Goal: Transaction & Acquisition: Obtain resource

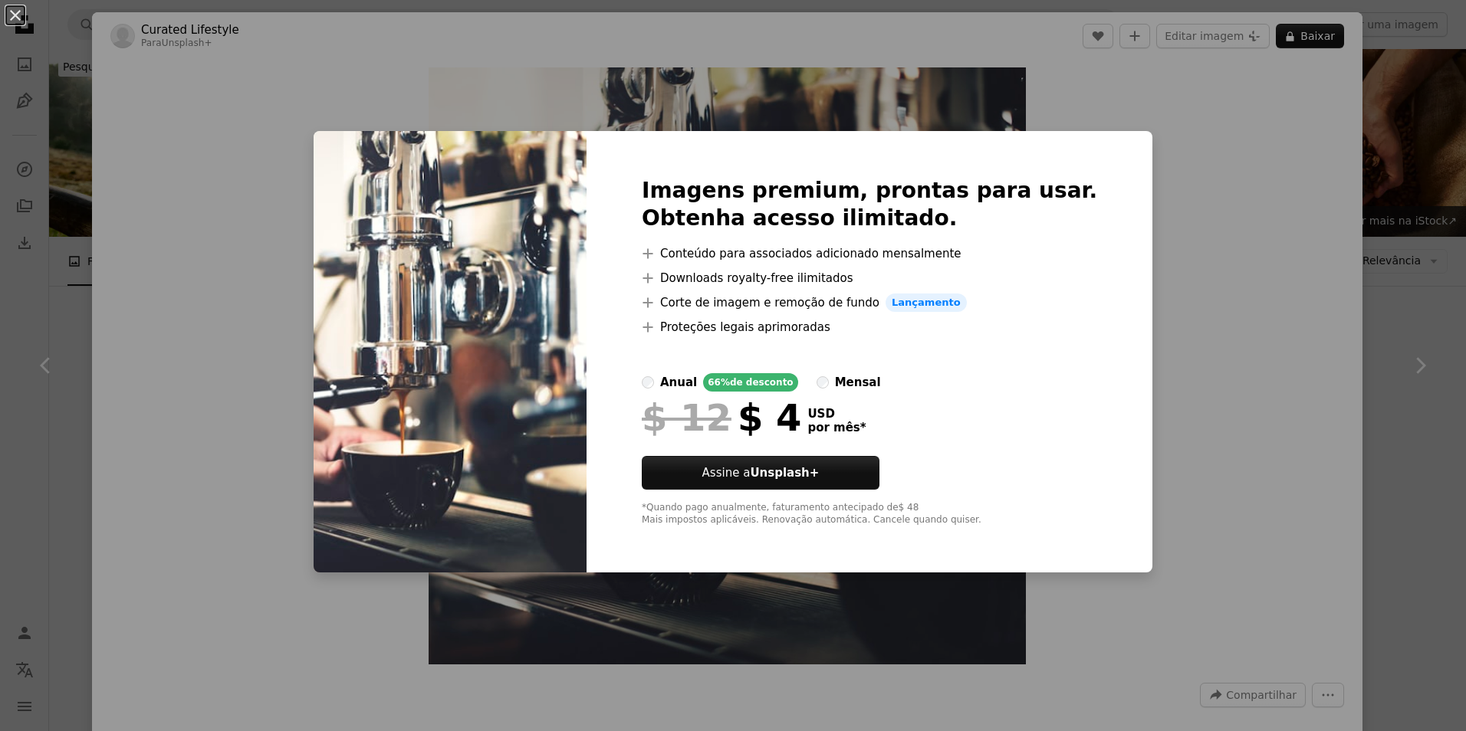
click at [1377, 154] on div "An X shape Imagens premium, prontas para usar. Obtenha acesso ilimitado. A plus…" at bounding box center [733, 365] width 1466 height 731
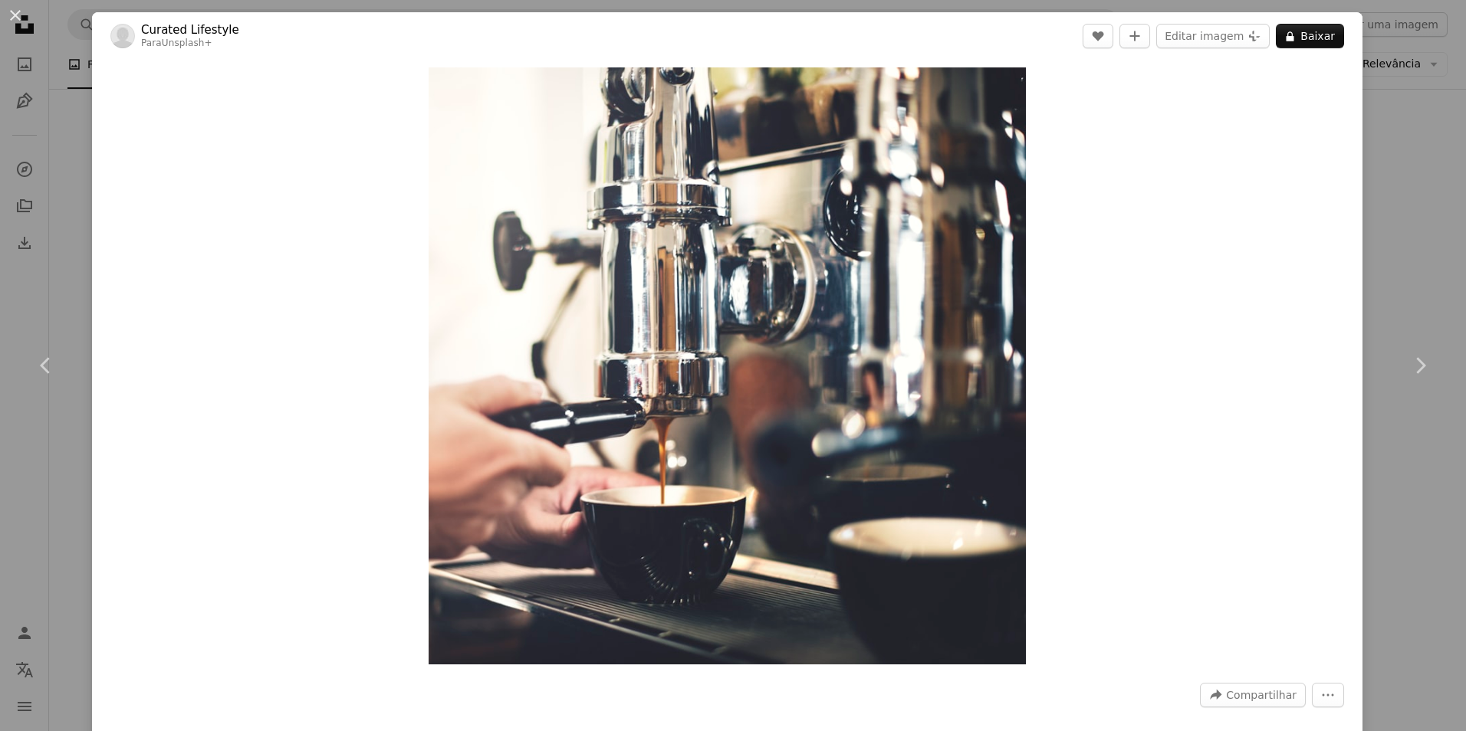
click at [1370, 189] on div "An X shape Chevron left Chevron right Curated Lifestyle Para Unsplash+ A heart …" at bounding box center [733, 365] width 1466 height 731
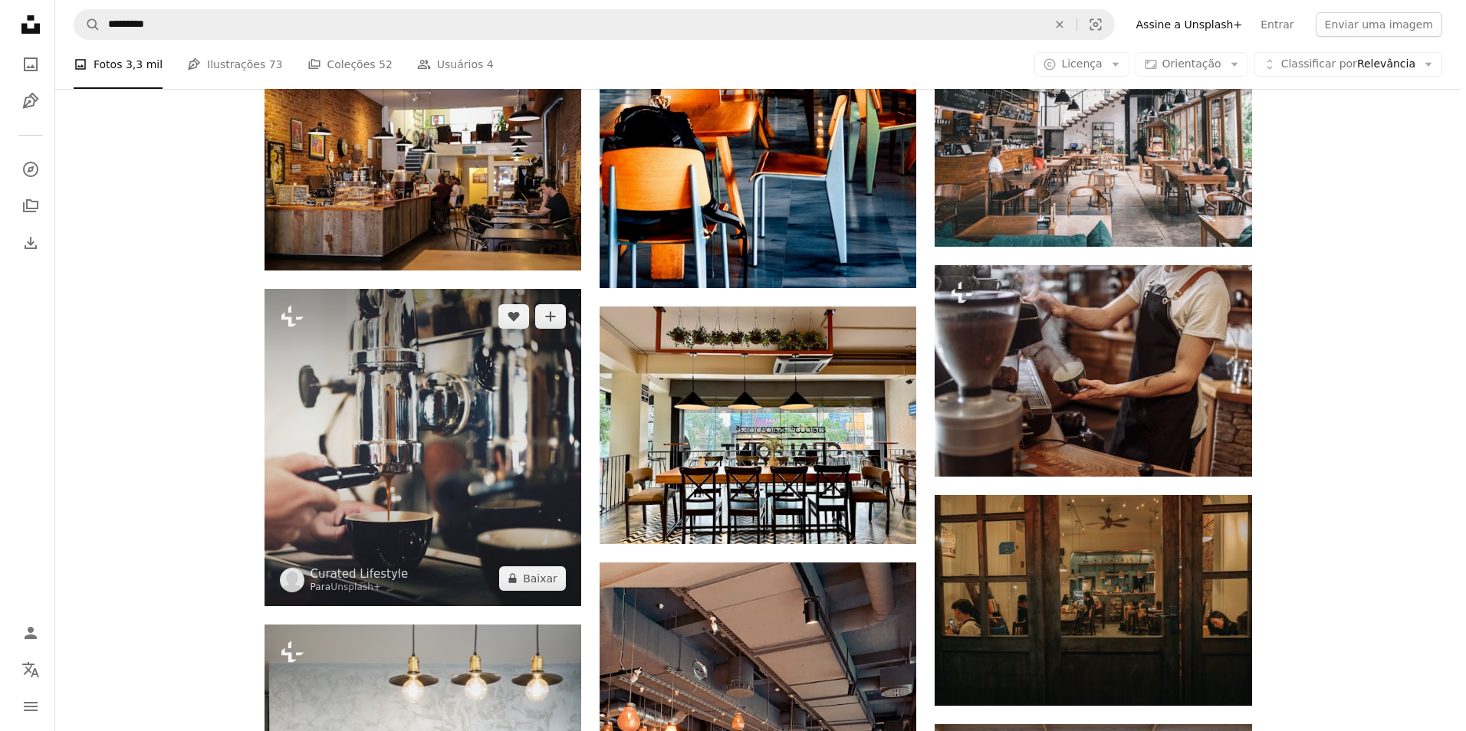
scroll to position [843, 0]
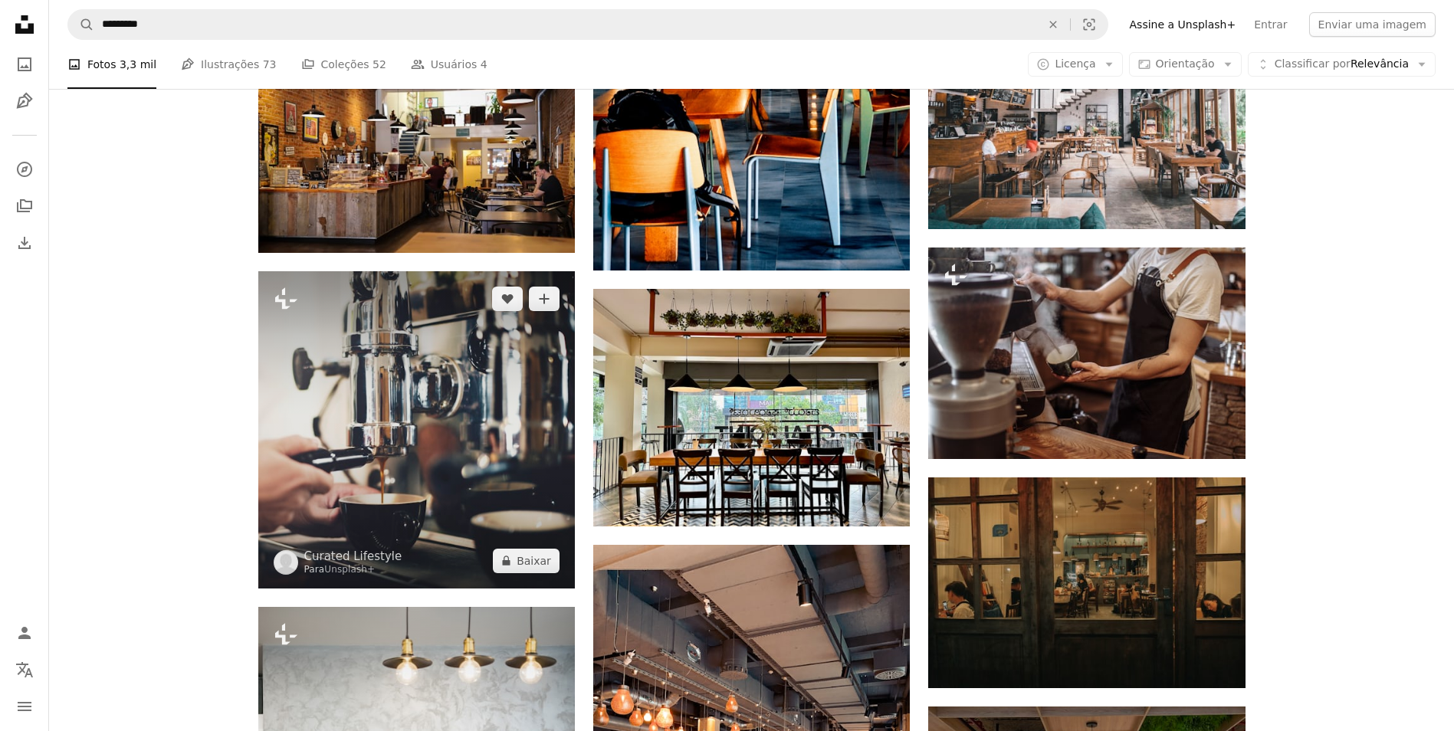
click at [455, 422] on img at bounding box center [416, 429] width 317 height 317
